Goal: Task Accomplishment & Management: Manage account settings

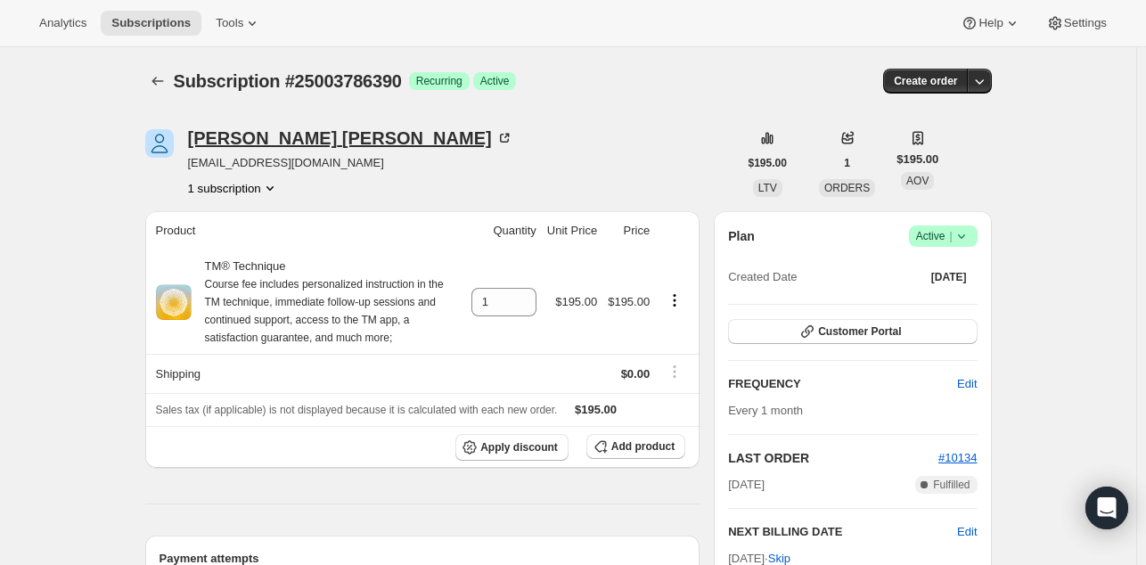
click at [272, 132] on div "Steve Voldseth" at bounding box center [350, 138] width 325 height 18
click at [252, 139] on div "Jessica Sheldon" at bounding box center [350, 138] width 325 height 18
click at [282, 136] on div "Melissa Price" at bounding box center [297, 138] width 219 height 18
click at [264, 135] on div "Chantal Rose" at bounding box center [297, 138] width 219 height 18
click at [257, 143] on div "ALAN GARCIA" at bounding box center [350, 138] width 325 height 18
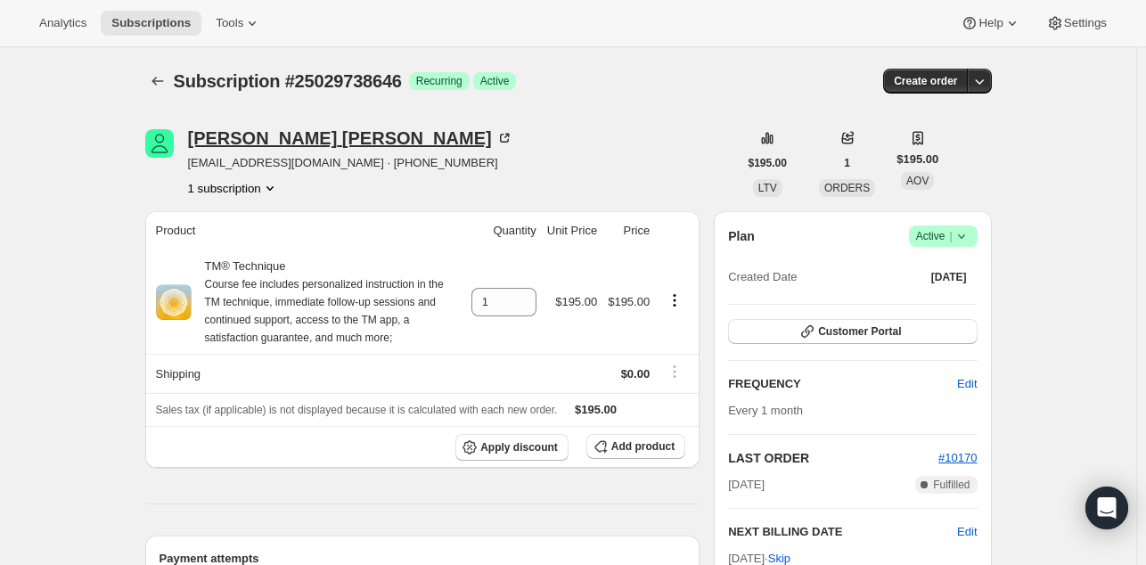
click at [235, 136] on div "Larry Nicola" at bounding box center [350, 138] width 325 height 18
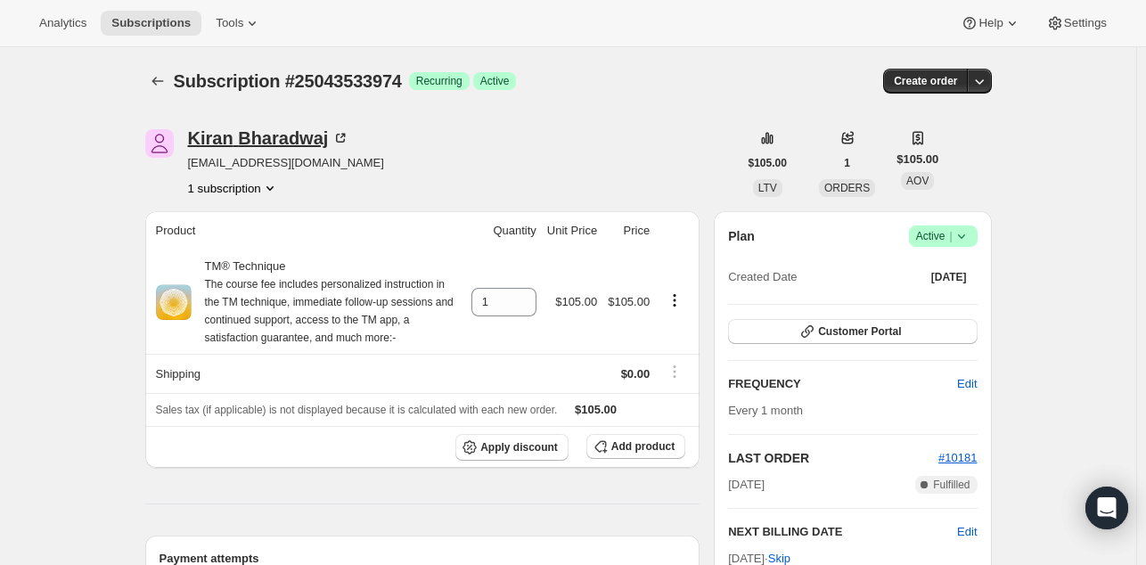
click at [253, 136] on div "Kiran Bharadwaj" at bounding box center [269, 138] width 162 height 18
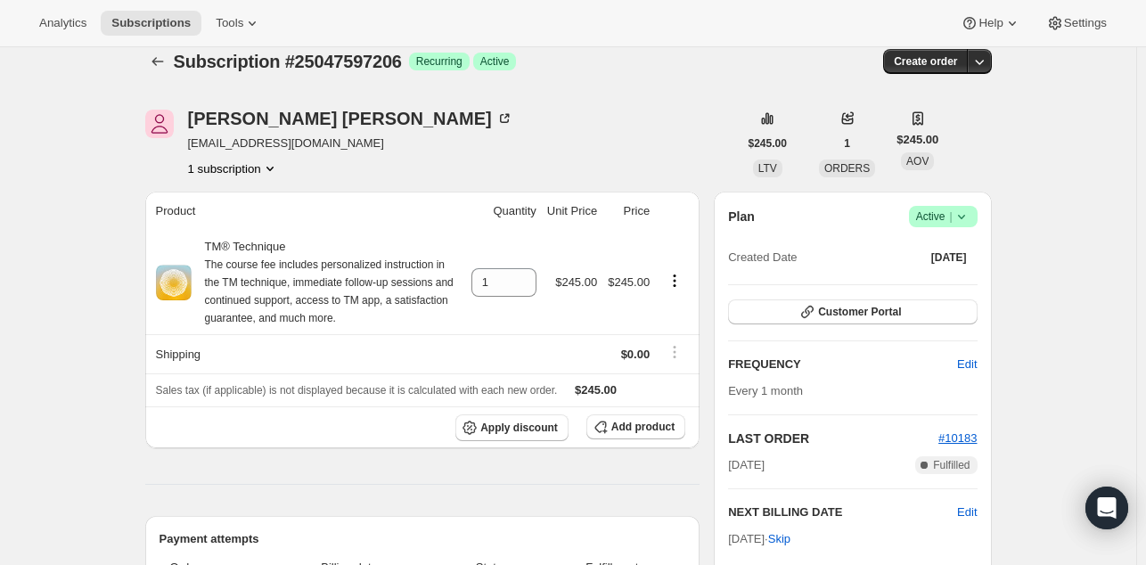
scroll to position [15, 0]
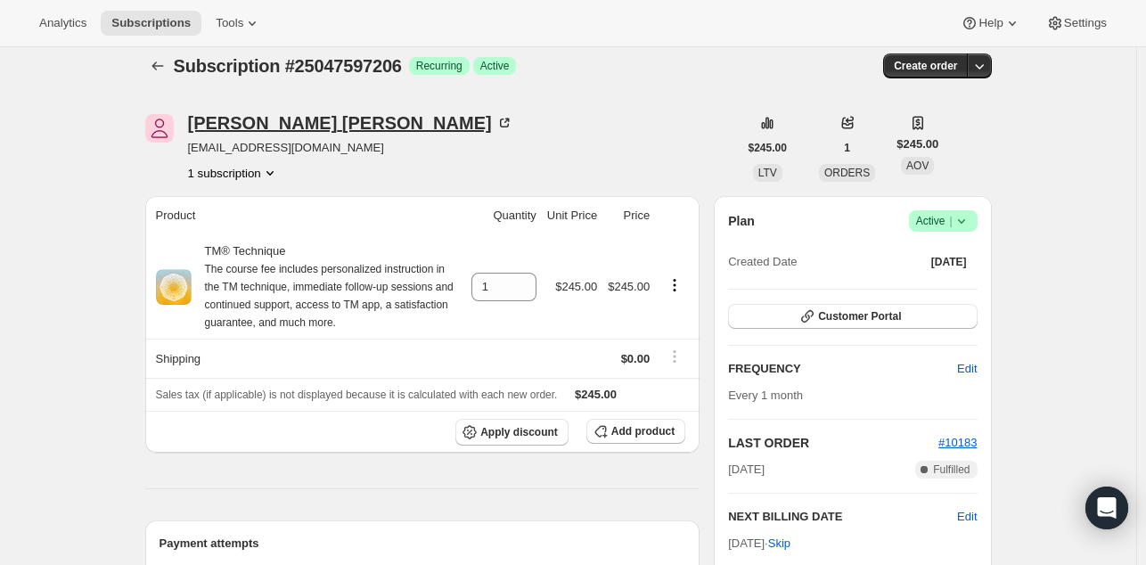
click at [269, 126] on div "Edwin Middleton" at bounding box center [350, 123] width 325 height 18
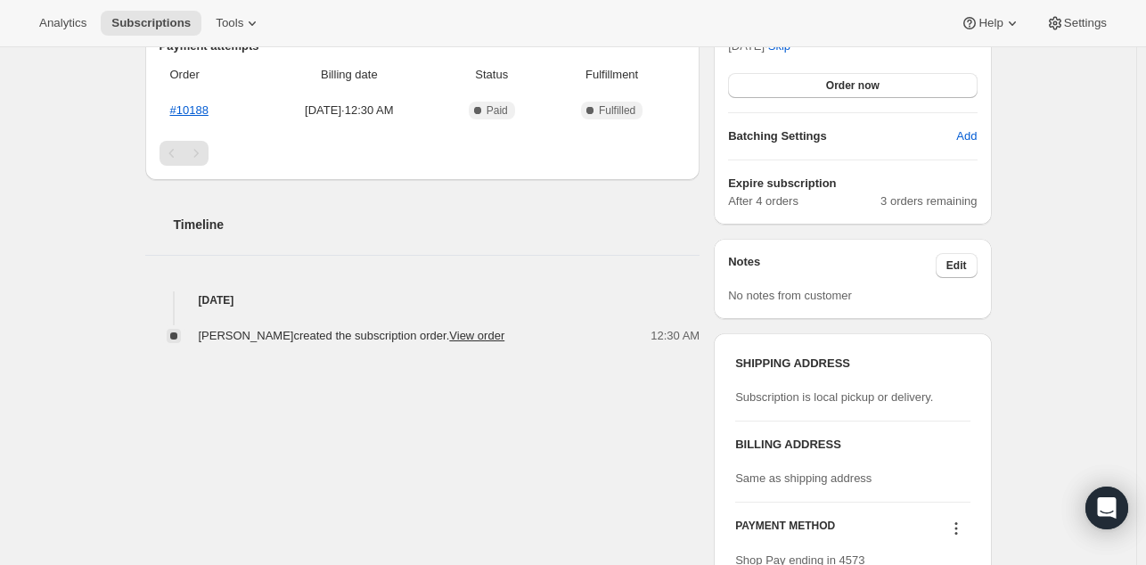
scroll to position [620, 0]
